Goal: Check status: Check status

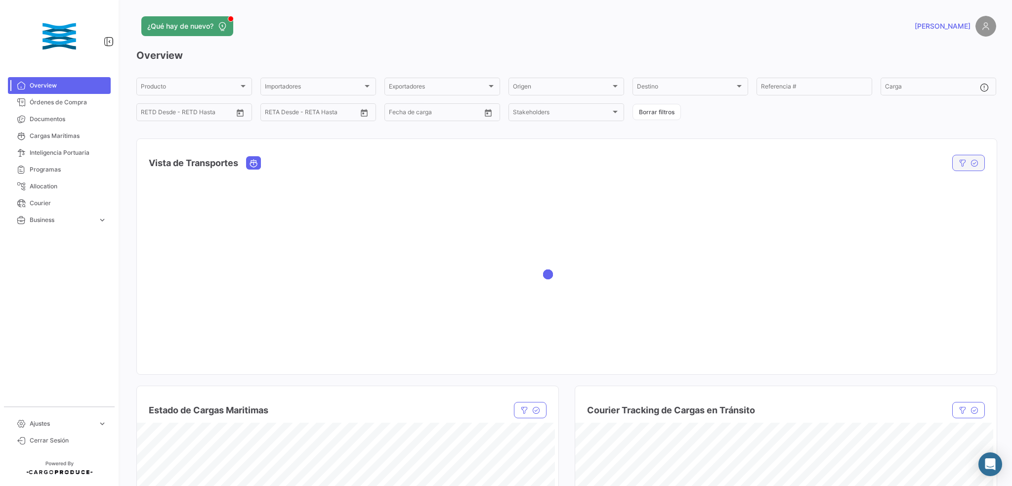
click at [959, 167] on icon "button" at bounding box center [963, 163] width 8 height 8
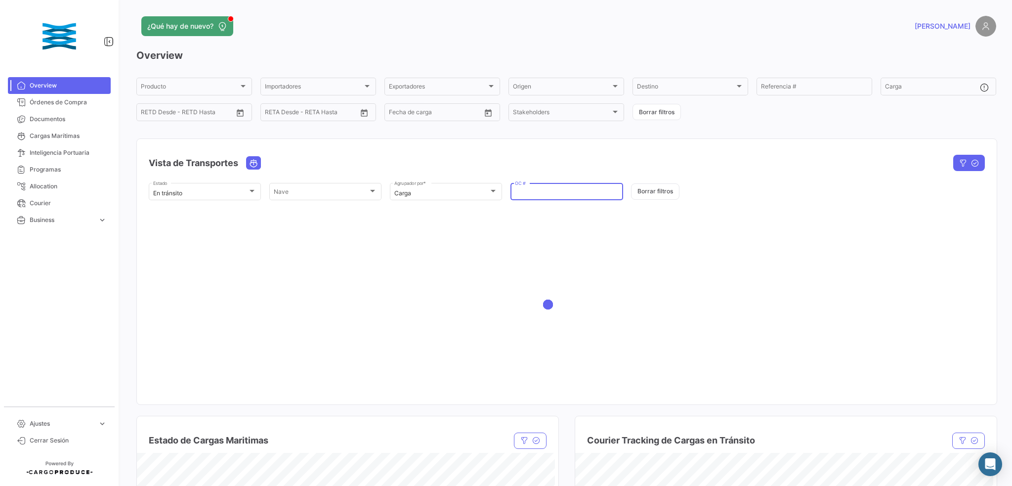
click at [531, 195] on input "OC #" at bounding box center [566, 193] width 103 height 7
paste input "EX17363"
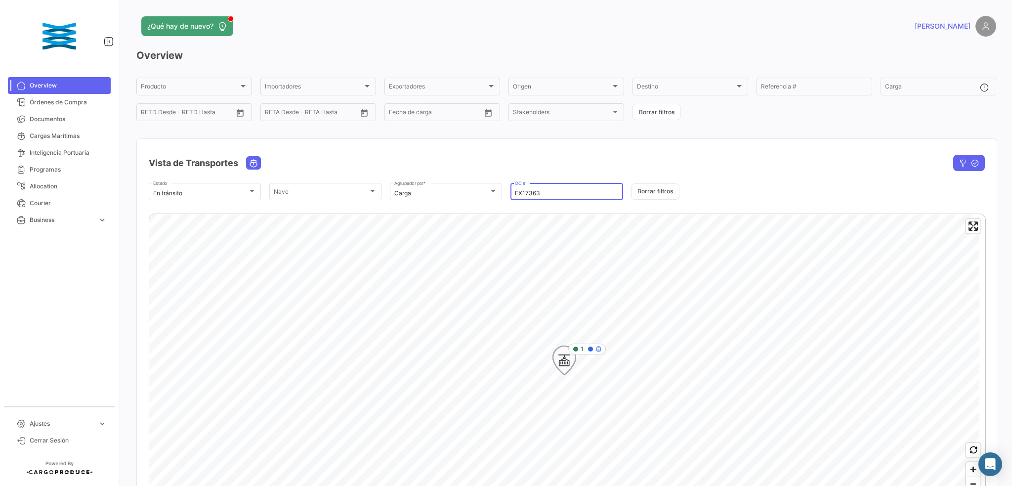
click at [586, 348] on div "1" at bounding box center [587, 348] width 38 height 11
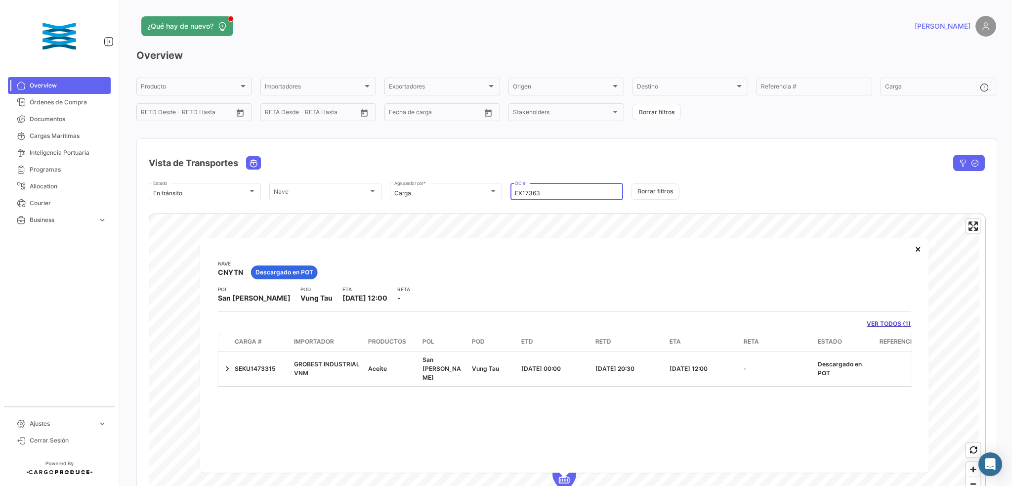
drag, startPoint x: 556, startPoint y: 192, endPoint x: 501, endPoint y: 192, distance: 55.8
click at [473, 188] on div "En tránsito Estado Nave Nave Carga Agrupador por * EX17363 OC # Borrar filtros" at bounding box center [567, 191] width 836 height 21
paste input "274"
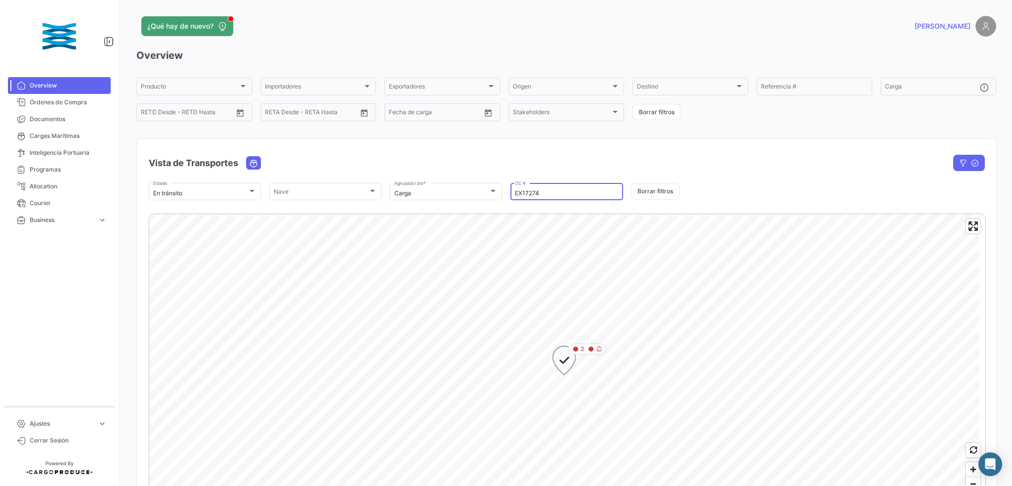
click at [586, 349] on div "2" at bounding box center [587, 348] width 38 height 11
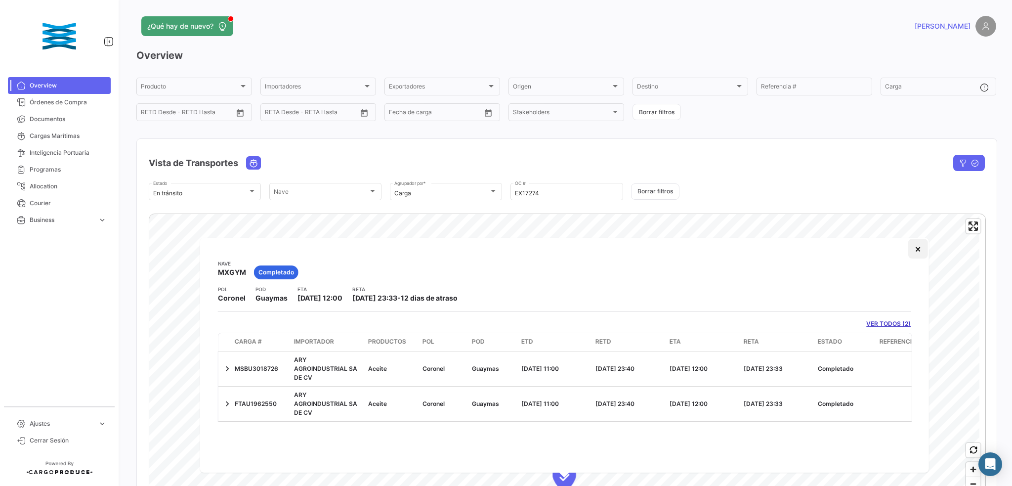
click at [916, 254] on button "×" at bounding box center [918, 249] width 20 height 20
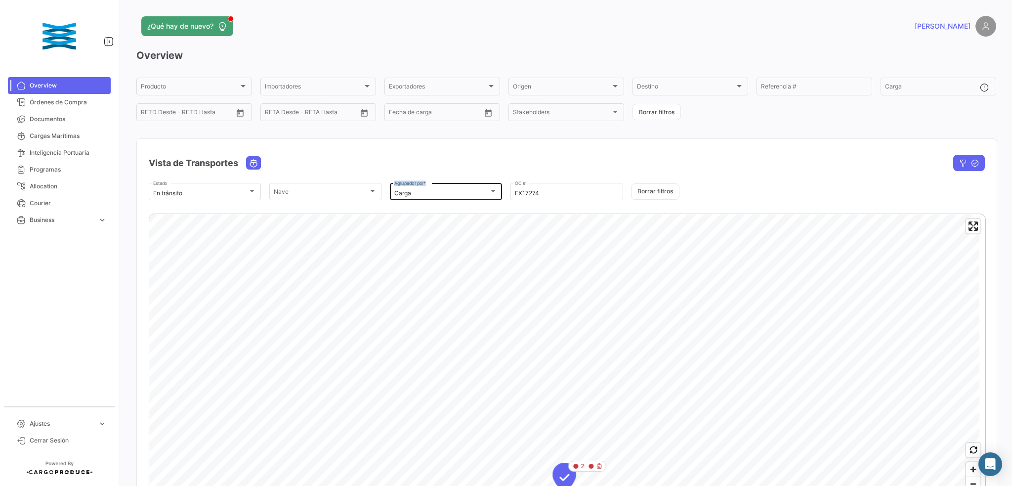
drag, startPoint x: 541, startPoint y: 198, endPoint x: 479, endPoint y: 191, distance: 62.2
click at [479, 191] on div "En tránsito Estado Nave Nave Carga Agrupador por * EX17274 OC # Borrar filtros" at bounding box center [567, 191] width 836 height 21
click at [552, 191] on input "EX17274" at bounding box center [566, 193] width 103 height 7
drag, startPoint x: 541, startPoint y: 195, endPoint x: 464, endPoint y: 191, distance: 77.7
click at [465, 191] on div "En tránsito Estado Nave Nave Carga Agrupador por * EX17274 OC # Borrar filtros" at bounding box center [567, 191] width 836 height 21
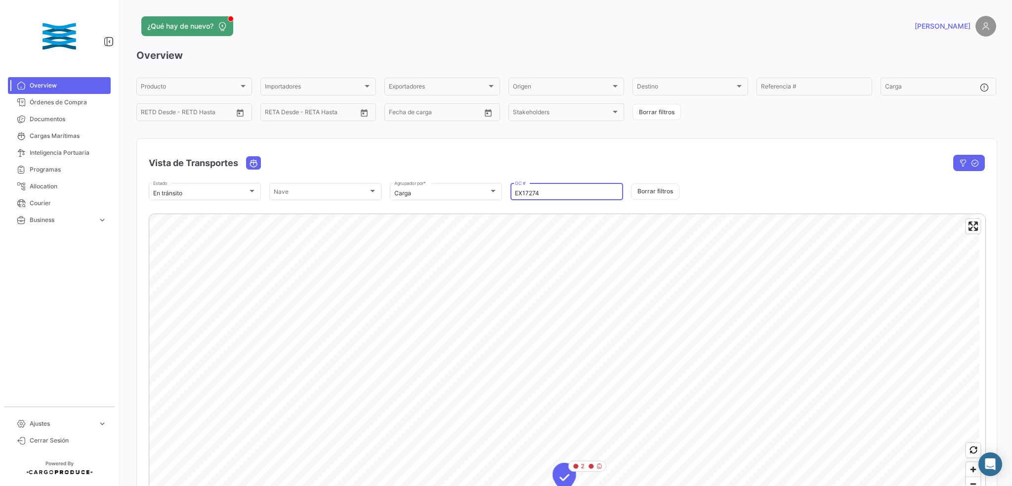
paste input "320"
click at [547, 197] on input "EX17320" at bounding box center [566, 193] width 103 height 7
drag, startPoint x: 537, startPoint y: 194, endPoint x: 463, endPoint y: 192, distance: 74.2
click at [463, 192] on div "En tránsito Estado Nave Nave Carga Agrupador por * EX17320 OC # Borrar filtros" at bounding box center [567, 191] width 836 height 21
paste input "6741"
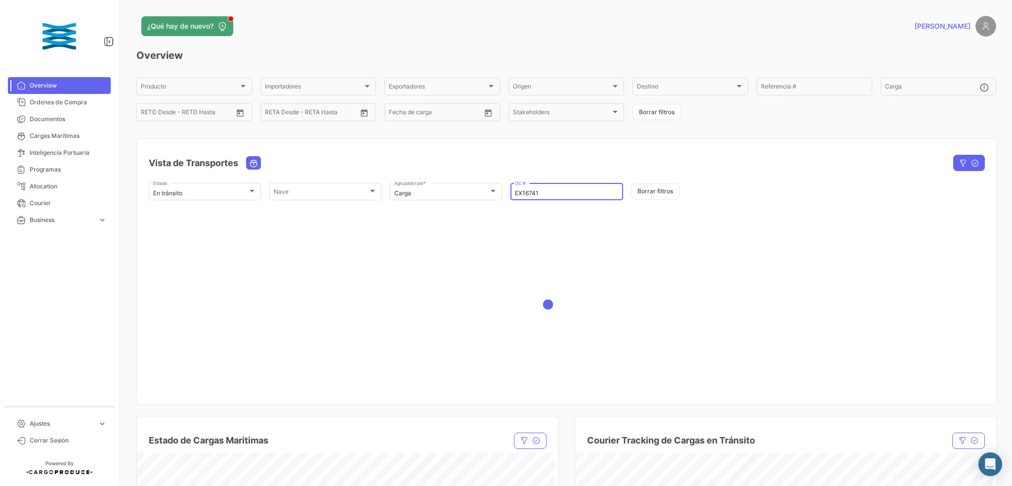
type input "EX16741"
